Goal: Information Seeking & Learning: Learn about a topic

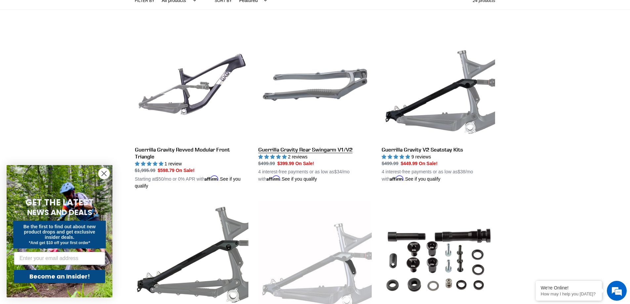
click at [310, 97] on link "Guerrilla Gravity Rear Swingarm V1/V2" at bounding box center [314, 105] width 113 height 155
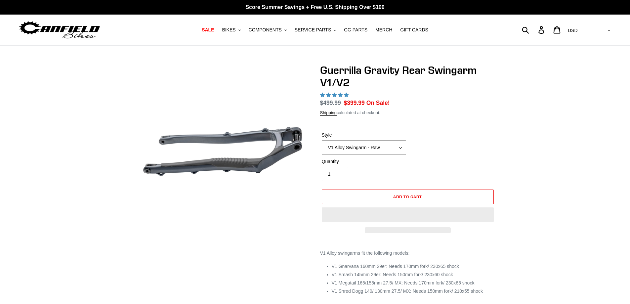
select select "highest-rating"
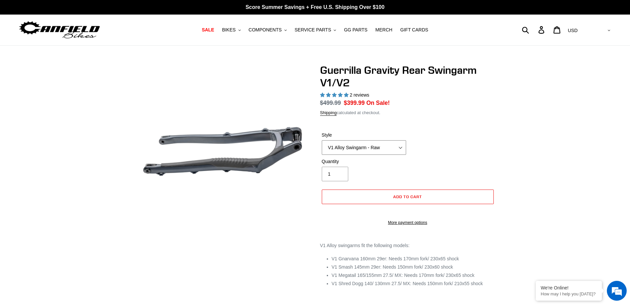
click at [366, 147] on select "V1 Alloy Swingarm - Raw V1 Alloy Swingarm - Black V2 Revved Carbon Swingarm - G…" at bounding box center [364, 147] width 84 height 15
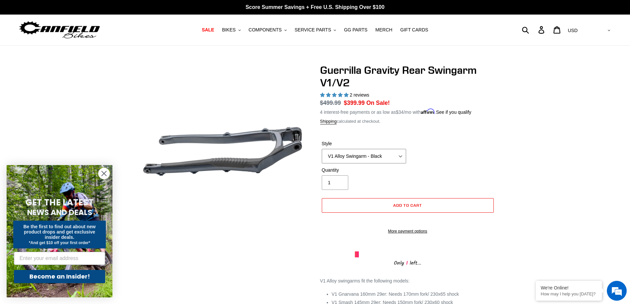
click at [322, 149] on select "V1 Alloy Swingarm - Raw V1 Alloy Swingarm - Black V2 Revved Carbon Swingarm - G…" at bounding box center [364, 156] width 84 height 15
click at [379, 155] on select "V1 Alloy Swingarm - Raw V1 Alloy Swingarm - Black V2 Revved Carbon Swingarm - G…" at bounding box center [364, 156] width 84 height 15
select select "V1 Alloy Swingarm - Raw"
click at [322, 149] on select "V1 Alloy Swingarm - Raw V1 Alloy Swingarm - Black V2 Revved Carbon Swingarm - G…" at bounding box center [364, 156] width 84 height 15
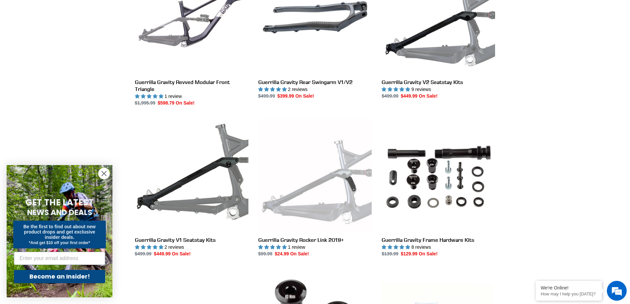
scroll to position [297, 0]
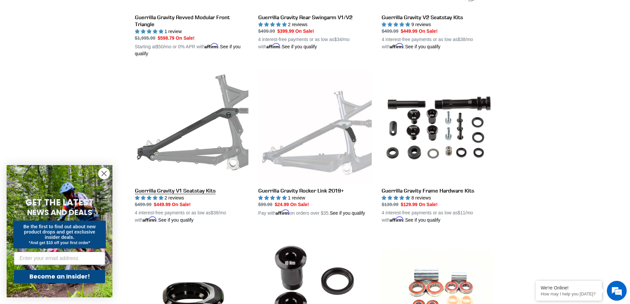
click at [220, 140] on link "Guerrilla Gravity V1 Seatstay Kits" at bounding box center [191, 146] width 113 height 155
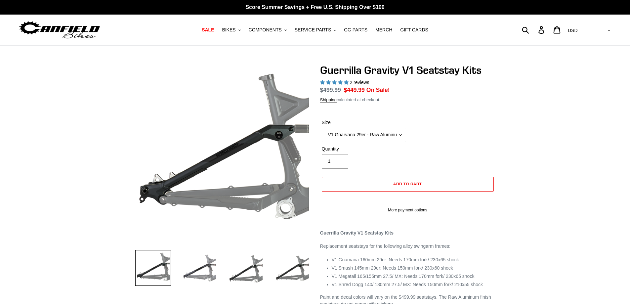
select select "highest-rating"
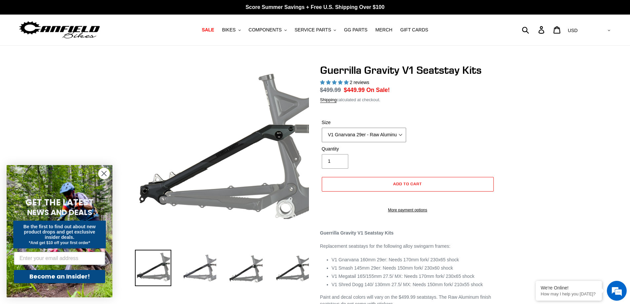
click at [387, 137] on select "V1 Gnarvana 29er - Raw Aluminum" at bounding box center [364, 135] width 84 height 15
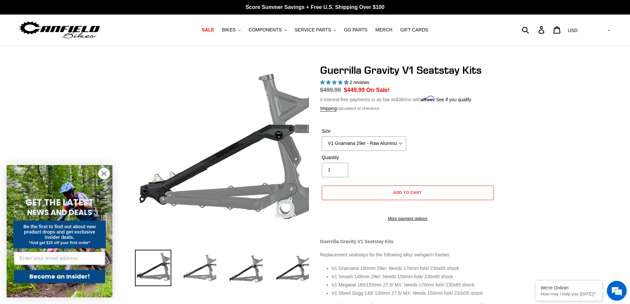
click at [421, 144] on div "Size V1 Gnarvana 29er - Raw Aluminum" at bounding box center [407, 141] width 175 height 26
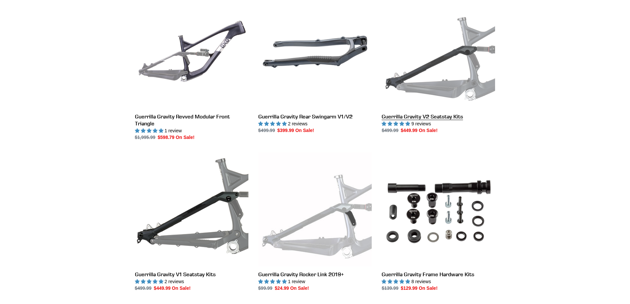
scroll to position [198, 0]
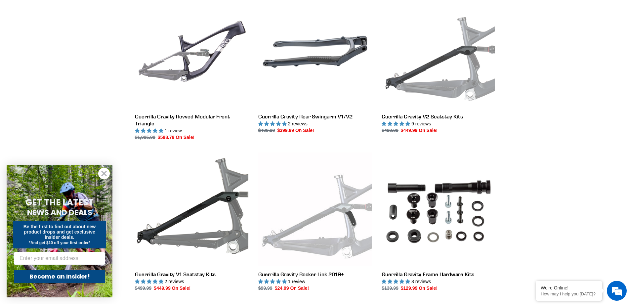
click at [434, 116] on link "Guerrilla Gravity V2 Seatstay Kits" at bounding box center [437, 64] width 113 height 139
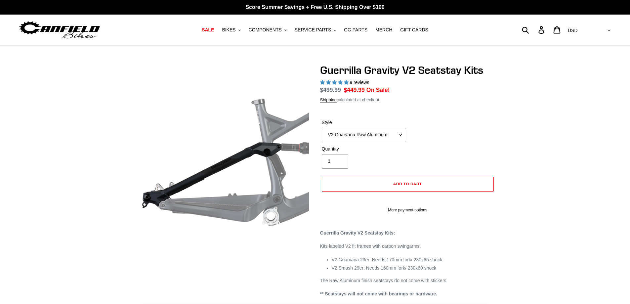
select select "highest-rating"
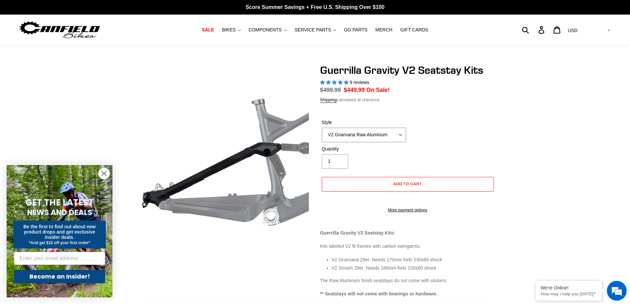
click at [378, 139] on select "V2 Gnarvana Raw Aluminum" at bounding box center [364, 135] width 84 height 15
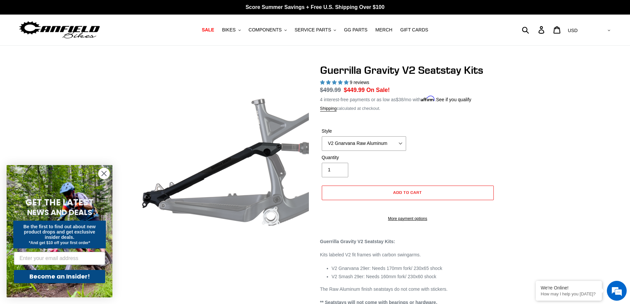
click at [429, 146] on div "Style V2 Gnarvana Raw Aluminum" at bounding box center [407, 141] width 175 height 26
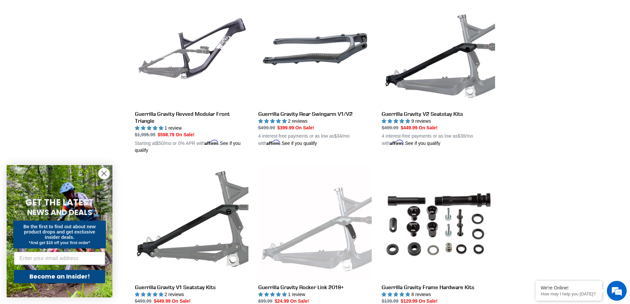
scroll to position [165, 0]
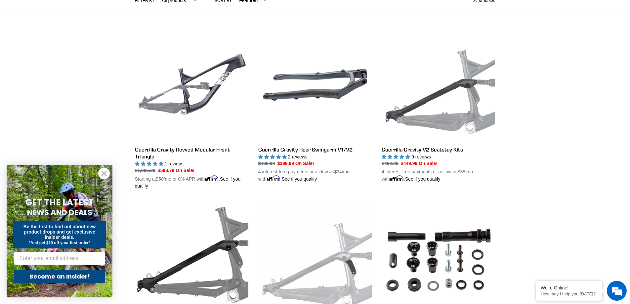
click at [468, 125] on link "Guerrilla Gravity V2 Seatstay Kits" at bounding box center [437, 105] width 113 height 155
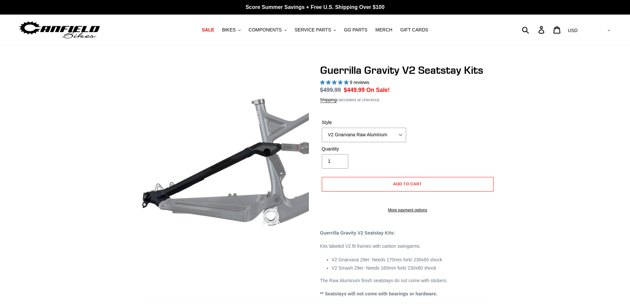
select select "highest-rating"
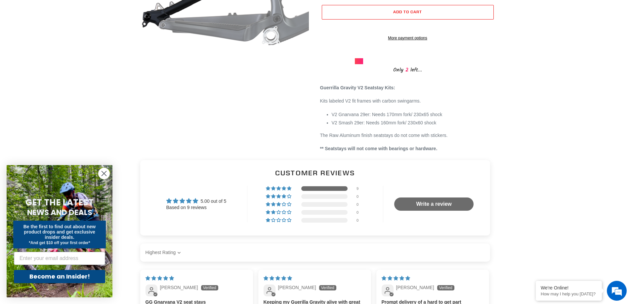
scroll to position [165, 0]
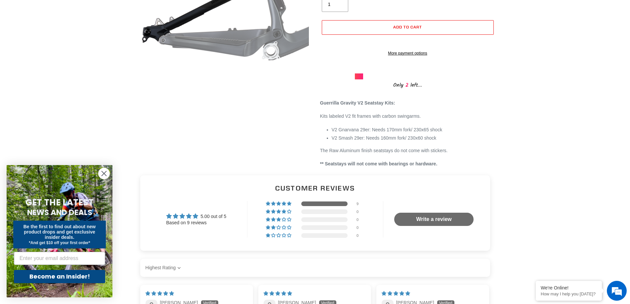
drag, startPoint x: 488, startPoint y: 144, endPoint x: 491, endPoint y: 140, distance: 4.5
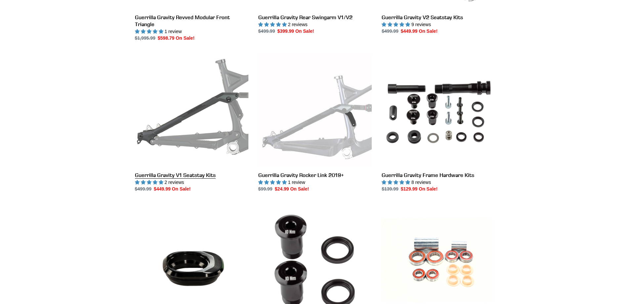
scroll to position [297, 0]
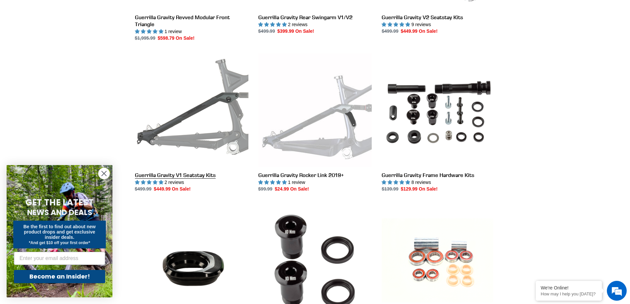
click at [224, 121] on link "Guerrilla Gravity V1 Seatstay Kits" at bounding box center [191, 122] width 113 height 139
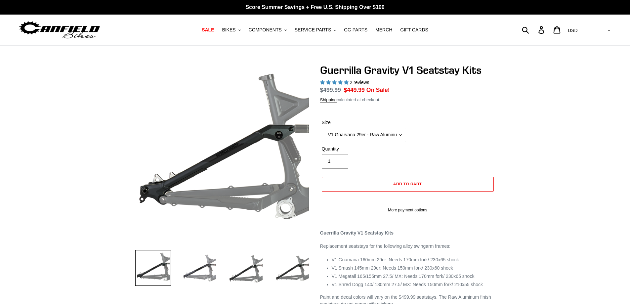
select select "highest-rating"
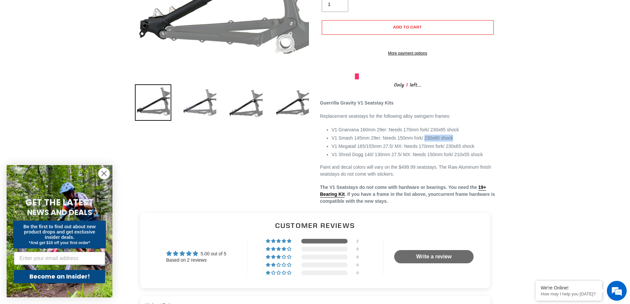
drag, startPoint x: 423, startPoint y: 145, endPoint x: 451, endPoint y: 142, distance: 27.9
click at [451, 141] on li "V1 Smash 145mm 29er: Needs 150mm fork/ 230x60 shock" at bounding box center [413, 138] width 164 height 7
click at [522, 106] on div "Previous slide" at bounding box center [315, 52] width 630 height 306
click at [399, 150] on li "V1 Megatail 165/155mm 27.5/ MX: Needs 170mm fork/ 230x65 shock" at bounding box center [413, 146] width 164 height 7
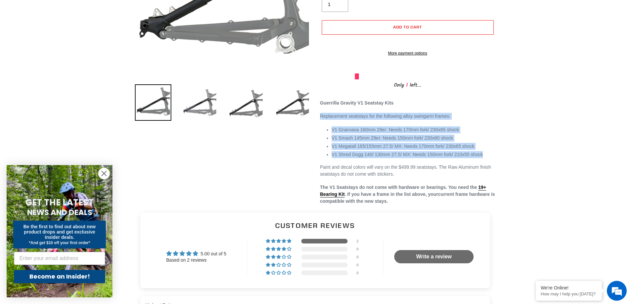
drag, startPoint x: 483, startPoint y: 163, endPoint x: 319, endPoint y: 124, distance: 169.3
click at [319, 124] on div "Guerrilla Gravity V1 Seatstay Kits 2 reviews Regular price $499.99 Sale price $…" at bounding box center [402, 52] width 185 height 306
drag, startPoint x: 319, startPoint y: 124, endPoint x: 494, endPoint y: 178, distance: 183.3
click at [494, 178] on div "Guerrilla Gravity V1 Seatstay Kits 2 reviews Regular price $499.99 Sale price $…" at bounding box center [402, 52] width 185 height 306
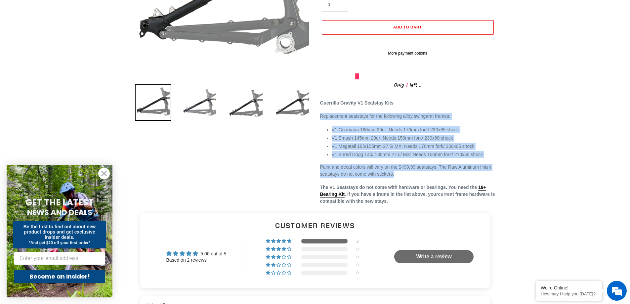
click at [493, 177] on p "Paint and decal colors will vary on the $499.99 seatstays. The Raw Aluminum fin…" at bounding box center [407, 171] width 175 height 14
click at [485, 177] on p "Paint and decal colors will vary on the $499.99 seatstays. The Raw Aluminum fin…" at bounding box center [407, 171] width 175 height 14
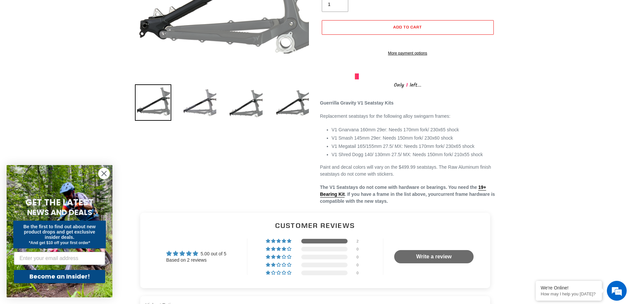
drag, startPoint x: 479, startPoint y: 179, endPoint x: 320, endPoint y: 122, distance: 168.9
click at [320, 122] on div "Guerrilla Gravity V1 Seatstay Kits Replacement seatstays for the following allo…" at bounding box center [407, 151] width 175 height 105
click at [320, 120] on p "Replacement seatstays for the following alloy swingarm frames:" at bounding box center [407, 116] width 175 height 7
drag, startPoint x: 320, startPoint y: 122, endPoint x: 403, endPoint y: 177, distance: 99.4
click at [403, 177] on div "Guerrilla Gravity V1 Seatstay Kits Replacement seatstays for the following allo…" at bounding box center [407, 151] width 175 height 105
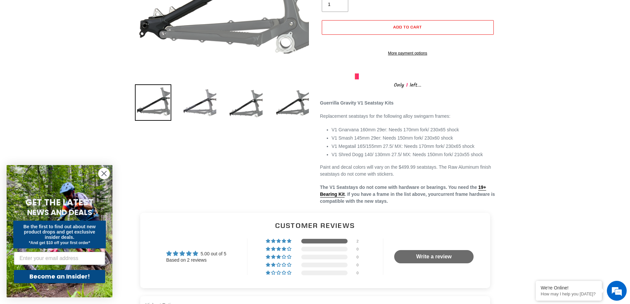
click at [403, 177] on p "Paint and decal colors will vary on the $499.99 seatstays. The Raw Aluminum fin…" at bounding box center [407, 171] width 175 height 14
